Goal: Check status: Check status

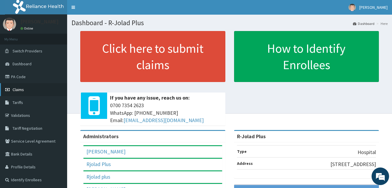
click at [17, 88] on span "Claims" at bounding box center [18, 89] width 11 height 5
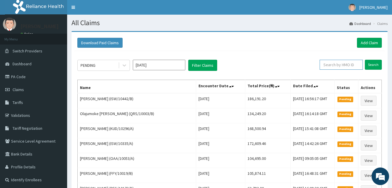
click at [344, 63] on input "text" at bounding box center [341, 65] width 43 height 10
paste input "PPY/10469/A"
type input "PPY/10469/A"
click at [365, 60] on input "Search" at bounding box center [373, 65] width 17 height 10
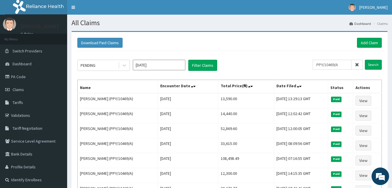
click at [358, 65] on icon at bounding box center [357, 65] width 4 height 4
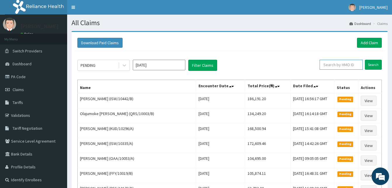
click at [345, 64] on input "text" at bounding box center [341, 65] width 43 height 10
paste input "MGG/10009/A"
click at [365, 60] on input "Search" at bounding box center [373, 65] width 17 height 10
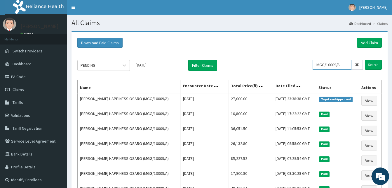
click at [333, 64] on input "MGG/10009/A" at bounding box center [332, 65] width 39 height 10
click at [365, 60] on input "Search" at bounding box center [373, 65] width 17 height 10
drag, startPoint x: 346, startPoint y: 66, endPoint x: 285, endPoint y: 58, distance: 61.8
click at [285, 58] on div "PENDING Oct 2025 Filter Claims MGG/10009/A Search Name Encounter Date Total Pri…" at bounding box center [229, 136] width 311 height 171
paste input "GBM/10060"
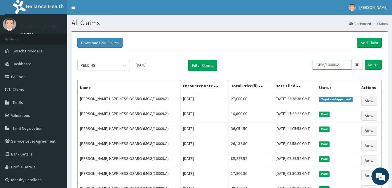
click at [365, 60] on input "Search" at bounding box center [373, 65] width 17 height 10
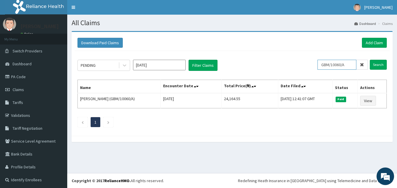
drag, startPoint x: 346, startPoint y: 65, endPoint x: 267, endPoint y: 64, distance: 78.6
click at [267, 64] on div "PENDING Oct 2025 Filter Claims GBM/10060/A Search" at bounding box center [231, 65] width 309 height 11
paste input "BWI/10001/b"
click at [370, 60] on input "Search" at bounding box center [378, 65] width 17 height 10
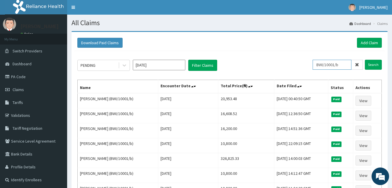
drag, startPoint x: 345, startPoint y: 64, endPoint x: 279, endPoint y: 53, distance: 66.9
click at [279, 53] on div "PENDING Oct 2025 Filter Claims BWI/10001/b Search Name Encounter Date Total Pri…" at bounding box center [229, 151] width 311 height 201
paste input "A"
click at [365, 60] on input "Search" at bounding box center [373, 65] width 17 height 10
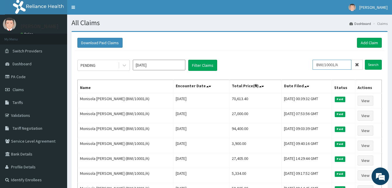
drag, startPoint x: 344, startPoint y: 65, endPoint x: 300, endPoint y: 65, distance: 44.4
click at [300, 65] on div "PENDING Oct 2025 Filter Claims BWI/10001/A Search" at bounding box center [229, 65] width 305 height 11
paste input "NEL/10042/B"
click at [365, 60] on input "Search" at bounding box center [373, 65] width 17 height 10
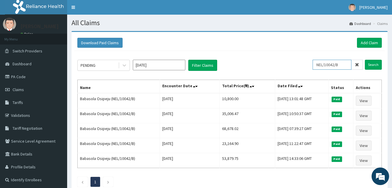
drag, startPoint x: 342, startPoint y: 65, endPoint x: 316, endPoint y: 64, distance: 26.3
click at [316, 64] on div "PENDING Oct 2025 Filter Claims NEL/10042/B Search" at bounding box center [229, 65] width 305 height 11
paste input "C"
click at [365, 60] on input "Search" at bounding box center [373, 65] width 17 height 10
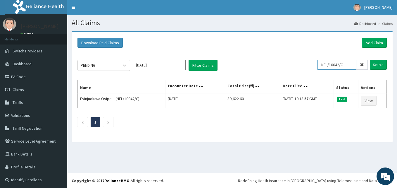
drag, startPoint x: 345, startPoint y: 68, endPoint x: 270, endPoint y: 60, distance: 74.9
click at [270, 60] on div "PENDING Oct 2025 Filter Claims NEL/10042/C Search" at bounding box center [231, 65] width 309 height 11
paste input "F"
click at [370, 60] on input "Search" at bounding box center [378, 65] width 17 height 10
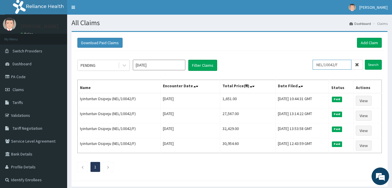
drag, startPoint x: 351, startPoint y: 65, endPoint x: 287, endPoint y: 63, distance: 63.4
click at [287, 63] on div "PENDING Oct 2025 Filter Claims NEL/10042/F Search" at bounding box center [229, 65] width 305 height 11
paste input "D"
click at [365, 60] on input "Search" at bounding box center [373, 65] width 17 height 10
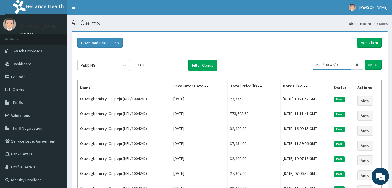
drag, startPoint x: 346, startPoint y: 63, endPoint x: 256, endPoint y: 45, distance: 91.0
click at [256, 45] on div "Download Paid Claims Add Claim × Note you can only download claims within a max…" at bounding box center [230, 151] width 316 height 238
paste input "E"
click at [365, 60] on input "Search" at bounding box center [373, 65] width 17 height 10
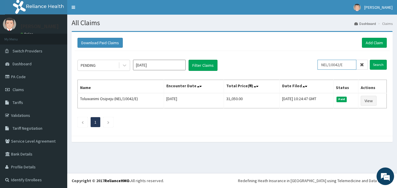
drag, startPoint x: 345, startPoint y: 64, endPoint x: 309, endPoint y: 61, distance: 36.3
click at [309, 61] on div "PENDING Oct 2025 Filter Claims NEL/10042/E Search" at bounding box center [231, 65] width 309 height 11
paste input "GEL/10099/A"
click at [370, 60] on input "Search" at bounding box center [378, 65] width 17 height 10
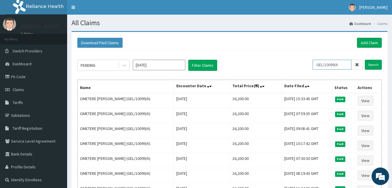
drag, startPoint x: 346, startPoint y: 65, endPoint x: 293, endPoint y: 59, distance: 52.9
click at [293, 59] on div "PENDING Oct 2025 Filter Claims GEL/10099/A Search Name Encounter Date Total Pri…" at bounding box center [229, 166] width 311 height 231
paste input "SNK/10019/D"
click at [365, 60] on input "Search" at bounding box center [373, 65] width 17 height 10
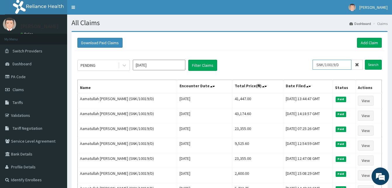
drag, startPoint x: 343, startPoint y: 67, endPoint x: 283, endPoint y: 63, distance: 60.6
click at [283, 63] on div "PENDING Oct 2025 Filter Claims SNK/10019/D Search" at bounding box center [229, 65] width 305 height 11
paste input "C"
click at [365, 60] on input "Search" at bounding box center [373, 65] width 17 height 10
drag, startPoint x: 349, startPoint y: 62, endPoint x: 287, endPoint y: 62, distance: 61.6
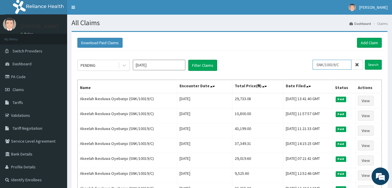
click at [287, 62] on div "PENDING Oct 2025 Filter Claims SNK/10019/C Search" at bounding box center [229, 65] width 305 height 11
paste input "MEL/10115/E"
click at [365, 60] on input "Search" at bounding box center [373, 65] width 17 height 10
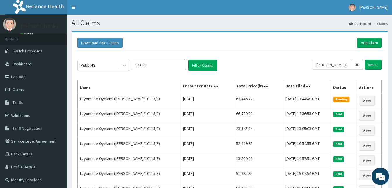
click at [287, 59] on div "PENDING Oct 2025 Filter Claims MEL/10115/E Search Name Encounter Date Total Pri…" at bounding box center [229, 136] width 311 height 171
click at [344, 66] on input "MEL/10115/E" at bounding box center [332, 65] width 39 height 10
drag, startPoint x: 344, startPoint y: 66, endPoint x: 272, endPoint y: 67, distance: 72.2
click at [272, 67] on div "PENDING Oct 2025 Filter Claims MEL/10115/E Search" at bounding box center [229, 65] width 305 height 11
type input "AYINKA"
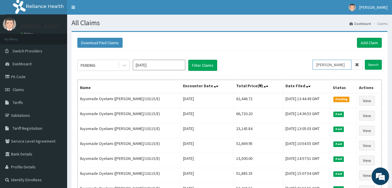
click at [365, 60] on input "Search" at bounding box center [373, 65] width 17 height 10
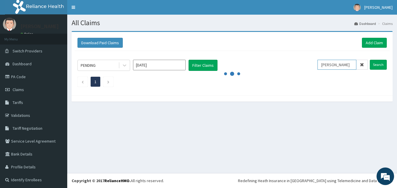
drag, startPoint x: 337, startPoint y: 66, endPoint x: 275, endPoint y: 57, distance: 63.2
click at [275, 57] on div "PENDING Oct 2025 Filter Claims AYINKA Search 1" at bounding box center [231, 71] width 315 height 41
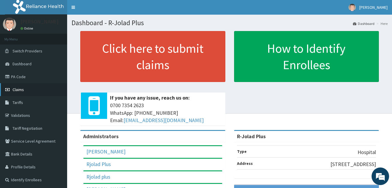
click at [15, 90] on span "Claims" at bounding box center [18, 89] width 11 height 5
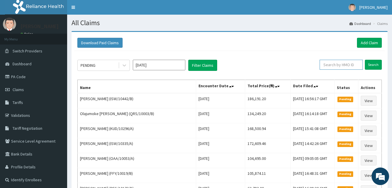
click at [337, 64] on input "text" at bounding box center [341, 65] width 43 height 10
paste input "96903cc1"
type input "96903cc1"
drag, startPoint x: 337, startPoint y: 64, endPoint x: 305, endPoint y: 63, distance: 32.1
click at [305, 63] on div "PENDING [DATE] Filter Claims 96903cc1 Search" at bounding box center [229, 65] width 305 height 11
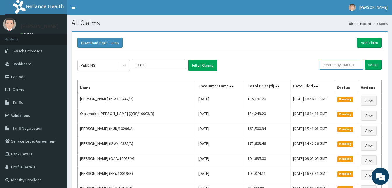
click at [351, 64] on input "text" at bounding box center [341, 65] width 43 height 10
paste input "LGQ/10029/B"
type input "LGQ/10029/B"
click at [365, 60] on input "Search" at bounding box center [373, 65] width 17 height 10
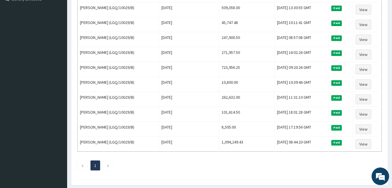
scroll to position [181, 0]
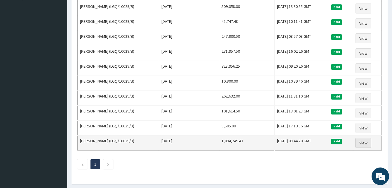
click at [369, 142] on link "View" at bounding box center [364, 143] width 16 height 10
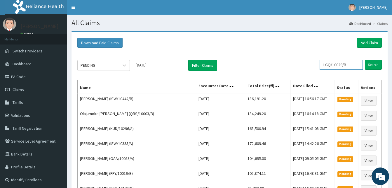
click at [342, 64] on input "LGQ/10029/B" at bounding box center [341, 65] width 43 height 10
click at [365, 60] on input "Search" at bounding box center [373, 65] width 17 height 10
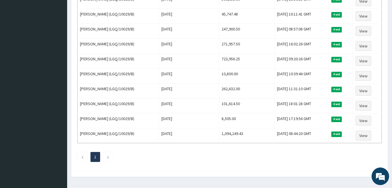
scroll to position [203, 0]
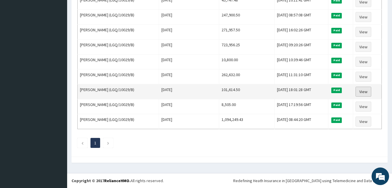
click at [366, 90] on link "View" at bounding box center [364, 91] width 16 height 10
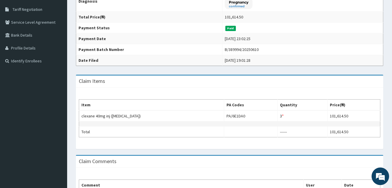
scroll to position [180, 0]
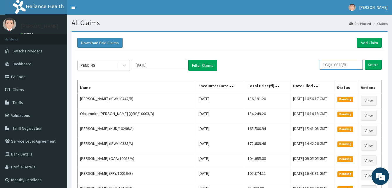
click at [339, 63] on input "LGQ/10029/B" at bounding box center [341, 65] width 43 height 10
click at [365, 60] on input "Search" at bounding box center [373, 65] width 17 height 10
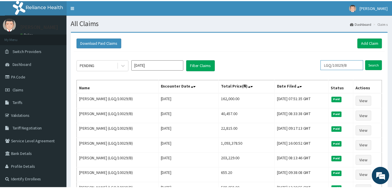
scroll to position [203, 0]
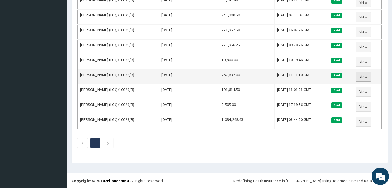
click at [361, 75] on link "View" at bounding box center [364, 77] width 16 height 10
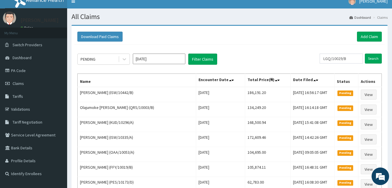
scroll to position [1, 0]
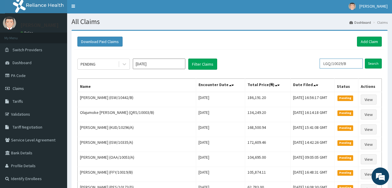
click at [341, 64] on input "LGQ/10029/B" at bounding box center [341, 63] width 43 height 10
click at [365, 58] on input "Search" at bounding box center [373, 63] width 17 height 10
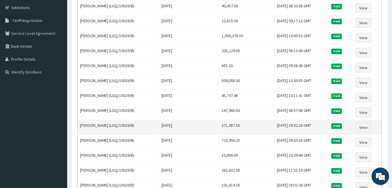
scroll to position [107, 0]
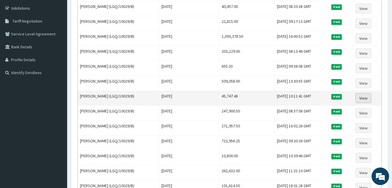
click at [363, 97] on link "View" at bounding box center [364, 98] width 16 height 10
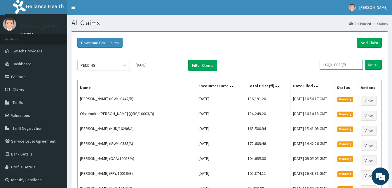
click at [341, 66] on input "LGQ/10029/B" at bounding box center [341, 65] width 43 height 10
click at [365, 60] on input "Search" at bounding box center [373, 65] width 17 height 10
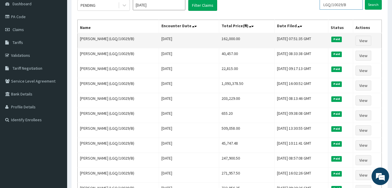
scroll to position [60, 0]
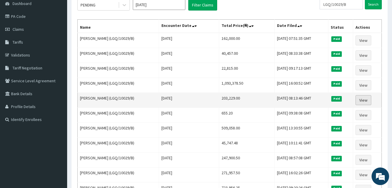
click at [364, 100] on link "View" at bounding box center [364, 100] width 16 height 10
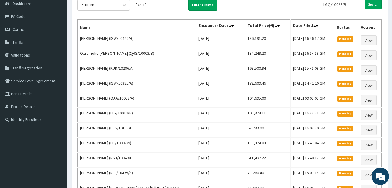
click at [334, 8] on input "LGQ/10029/B" at bounding box center [341, 4] width 43 height 10
click at [365, 0] on input "Search" at bounding box center [373, 4] width 17 height 10
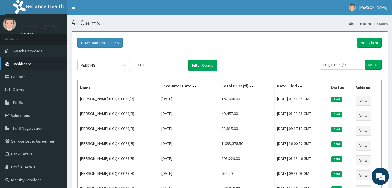
click at [27, 65] on span "Dashboard" at bounding box center [22, 63] width 19 height 5
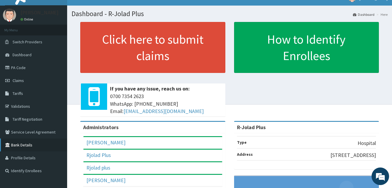
scroll to position [9, 0]
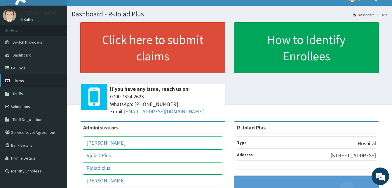
click at [18, 80] on span "Claims" at bounding box center [18, 80] width 11 height 5
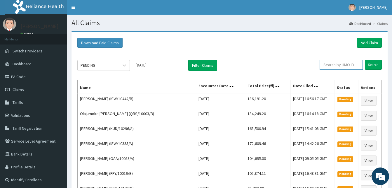
click at [344, 67] on input "text" at bounding box center [341, 65] width 43 height 10
paste input "LGQ/10029/B"
type input "LGQ/10029/B"
click at [365, 60] on input "Search" at bounding box center [373, 65] width 17 height 10
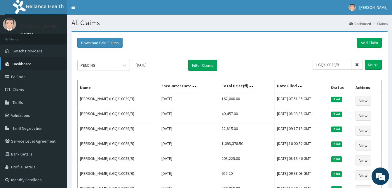
click at [22, 64] on span "Dashboard" at bounding box center [22, 63] width 19 height 5
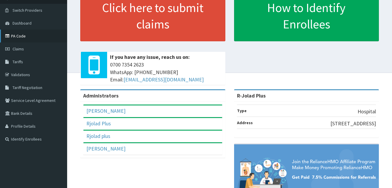
scroll to position [41, 0]
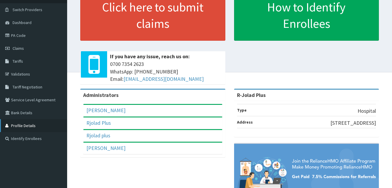
click at [27, 125] on link "Profile Details" at bounding box center [33, 125] width 67 height 13
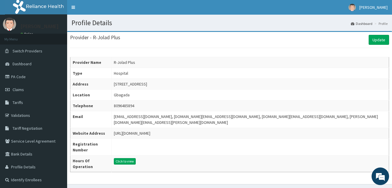
scroll to position [5, 0]
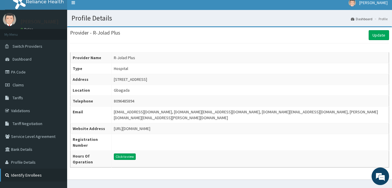
click at [25, 174] on link "Identify Enrollees" at bounding box center [33, 174] width 67 height 13
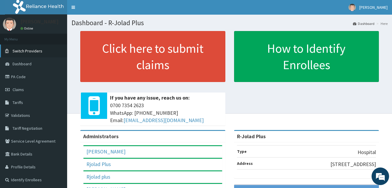
click at [37, 51] on span "Switch Providers" at bounding box center [28, 50] width 30 height 5
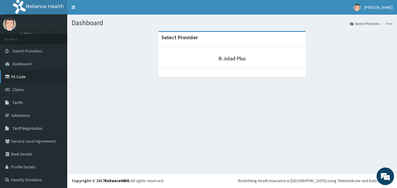
click at [24, 74] on link "PA Code" at bounding box center [33, 76] width 67 height 13
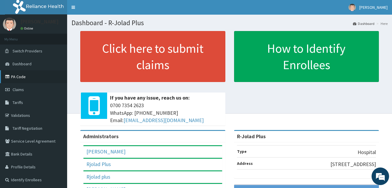
click at [15, 76] on link "PA Code" at bounding box center [33, 76] width 67 height 13
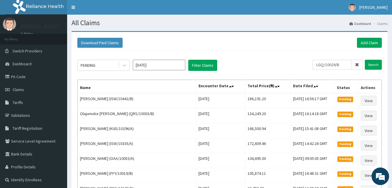
type input "LGQ/10029/B"
click at [365, 60] on input "Search" at bounding box center [373, 65] width 17 height 10
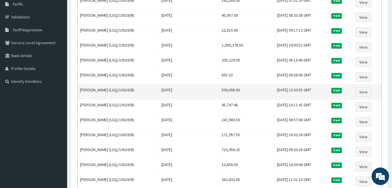
scroll to position [98, 0]
click at [365, 91] on link "View" at bounding box center [364, 92] width 16 height 10
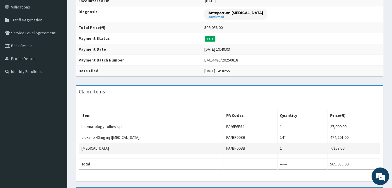
scroll to position [104, 0]
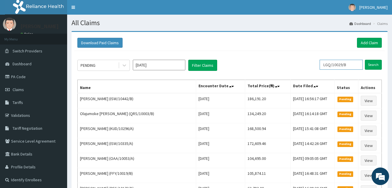
click at [343, 61] on input "LGQ/10029/B" at bounding box center [341, 65] width 43 height 10
click at [365, 60] on input "Search" at bounding box center [373, 65] width 17 height 10
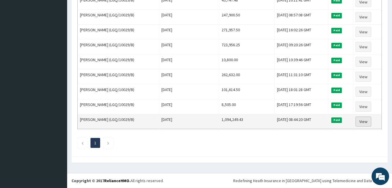
click at [364, 124] on link "View" at bounding box center [364, 121] width 16 height 10
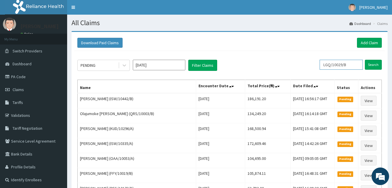
click at [343, 64] on input "LGQ/10029/B" at bounding box center [341, 65] width 43 height 10
click at [365, 60] on input "Search" at bounding box center [373, 65] width 17 height 10
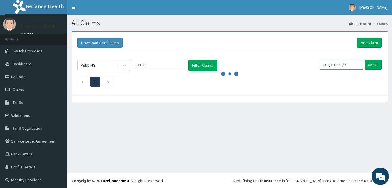
scroll to position [203, 0]
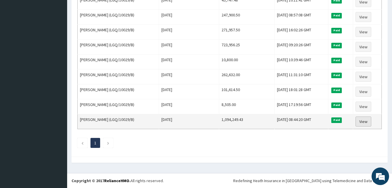
click at [362, 120] on link "View" at bounding box center [364, 121] width 16 height 10
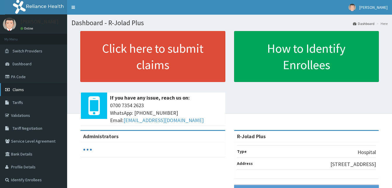
click at [15, 89] on span "Claims" at bounding box center [18, 89] width 11 height 5
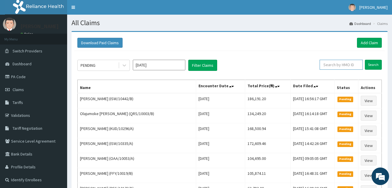
click at [339, 65] on input "text" at bounding box center [341, 65] width 43 height 10
paste input "LGQ/10029/B"
type input "LGQ/10029/B"
click at [365, 60] on input "Search" at bounding box center [373, 65] width 17 height 10
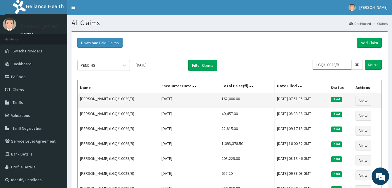
scroll to position [203, 0]
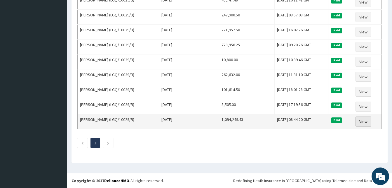
click at [364, 118] on link "View" at bounding box center [364, 121] width 16 height 10
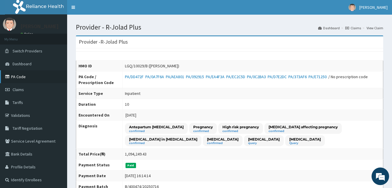
click at [22, 74] on link "PA Code" at bounding box center [33, 76] width 67 height 13
